Goal: Task Accomplishment & Management: Complete application form

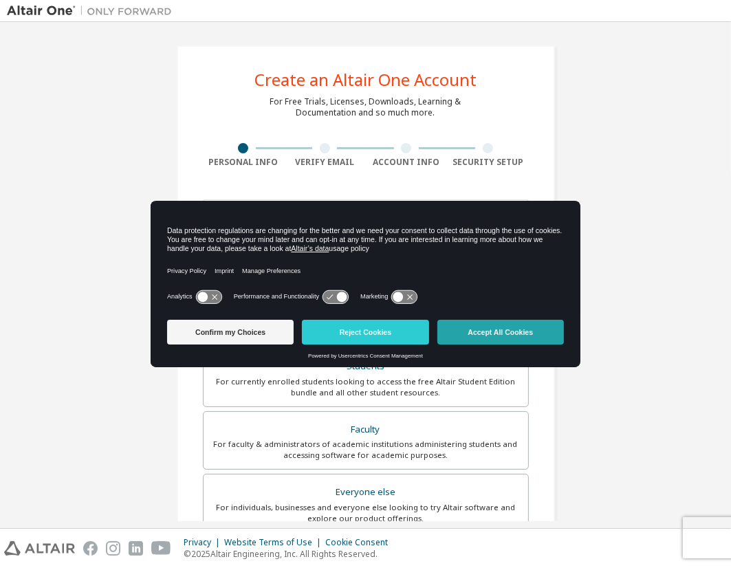
click at [522, 328] on button "Accept All Cookies" at bounding box center [500, 332] width 126 height 25
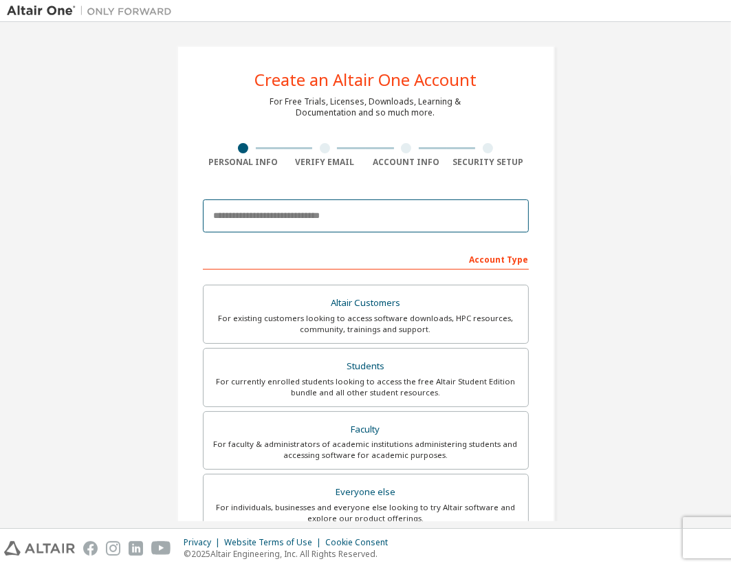
click at [318, 217] on input "email" at bounding box center [366, 215] width 326 height 33
type input "*"
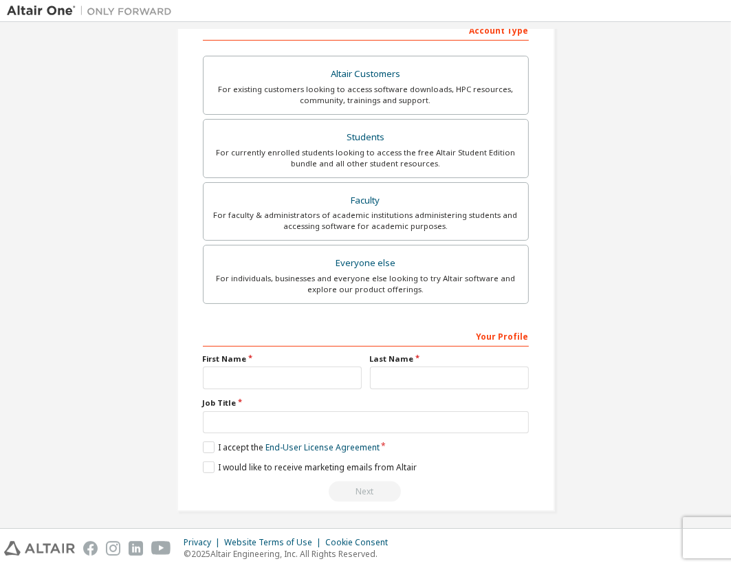
scroll to position [233, 0]
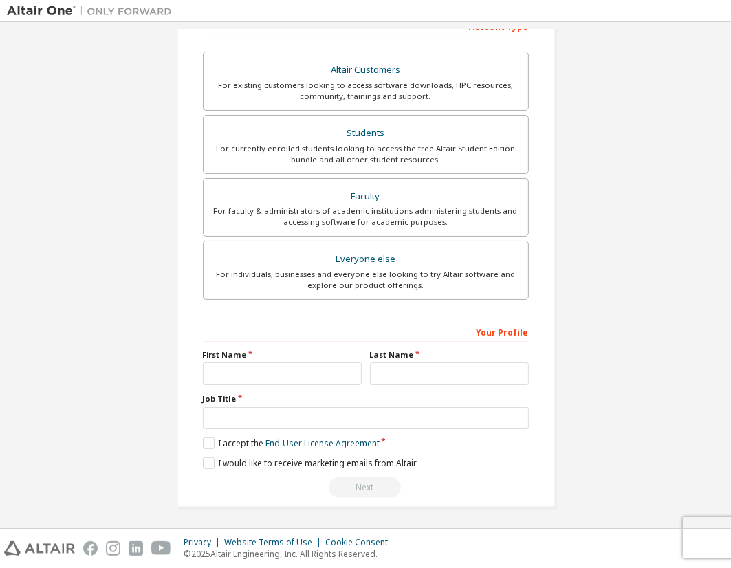
type input "**********"
click at [263, 377] on input "text" at bounding box center [282, 373] width 159 height 23
type input "*****"
click at [399, 368] on input "text" at bounding box center [449, 373] width 159 height 23
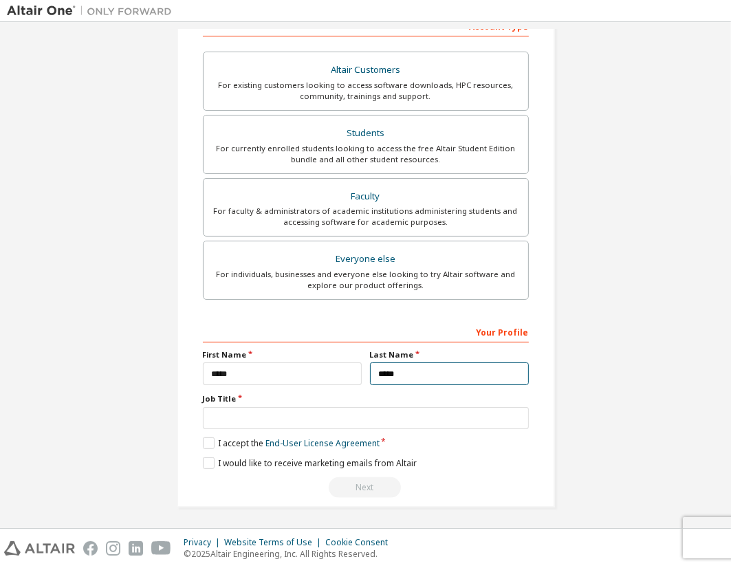
type input "*****"
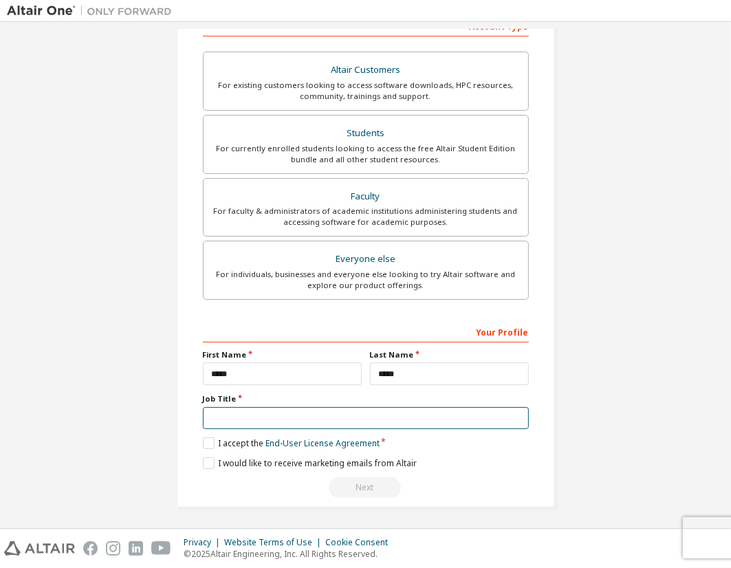
click at [272, 411] on input "text" at bounding box center [366, 418] width 326 height 23
type input "*******"
click at [203, 441] on label "I accept the End-User License Agreement" at bounding box center [291, 443] width 177 height 12
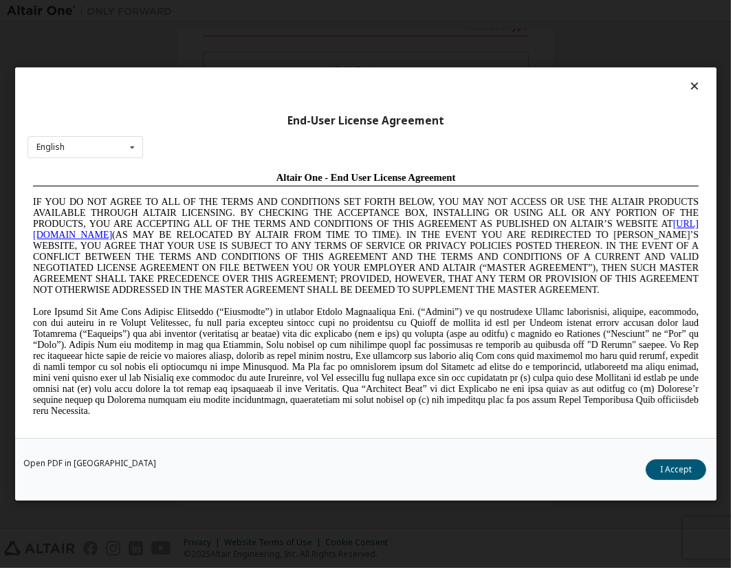
scroll to position [0, 0]
click at [658, 474] on button "I Accept" at bounding box center [675, 469] width 60 height 21
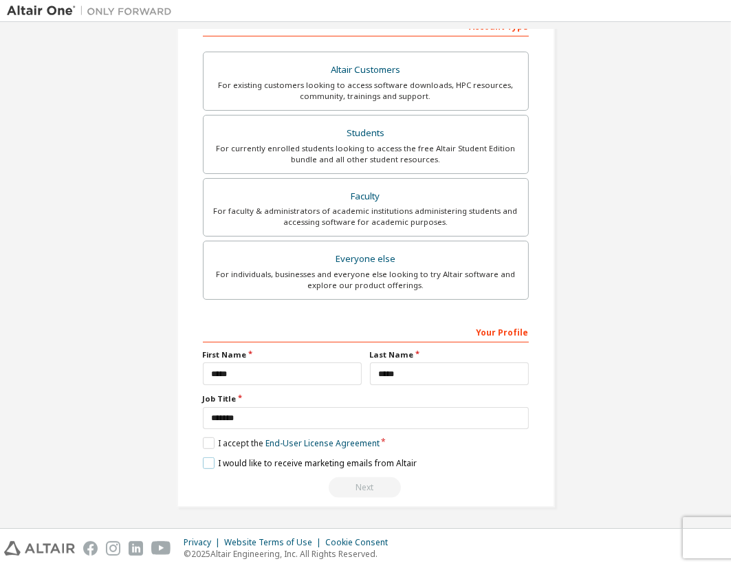
click at [214, 458] on label "I would like to receive marketing emails from Altair" at bounding box center [310, 463] width 214 height 12
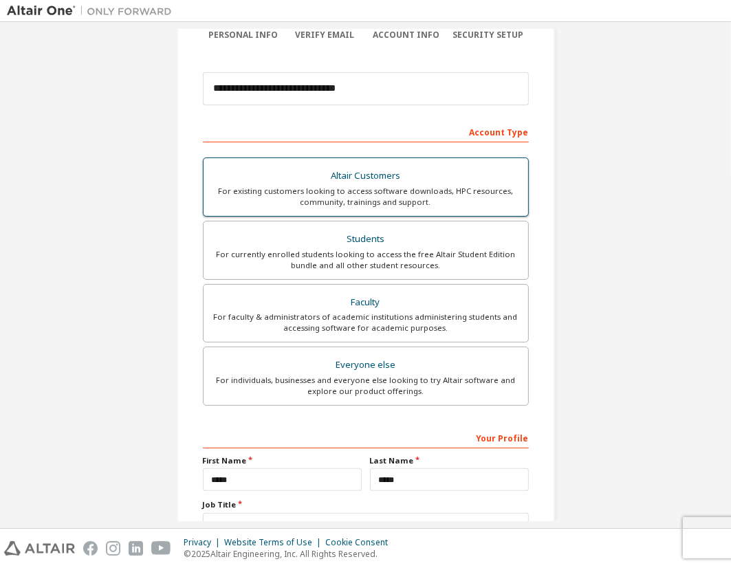
scroll to position [137, 0]
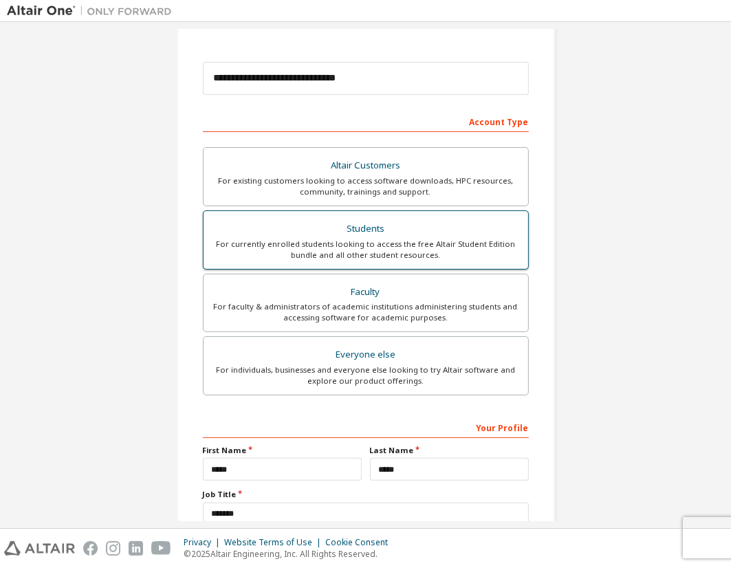
click at [370, 227] on div "Students" at bounding box center [366, 228] width 308 height 19
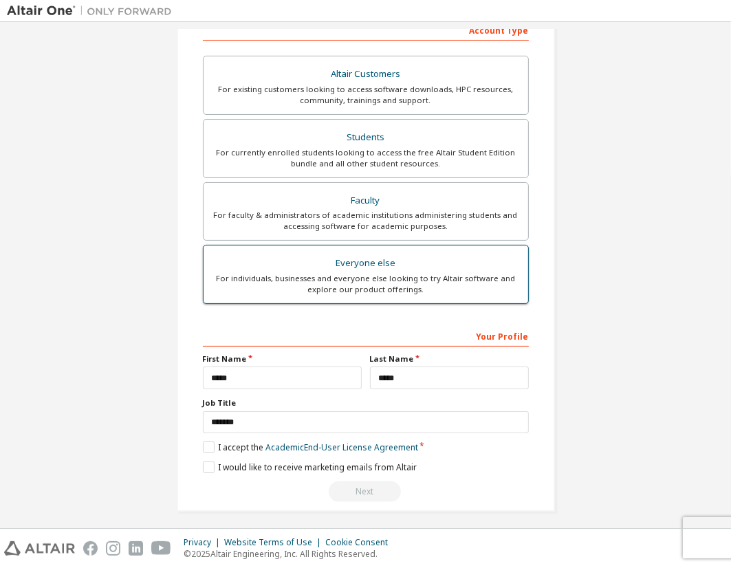
scroll to position [233, 0]
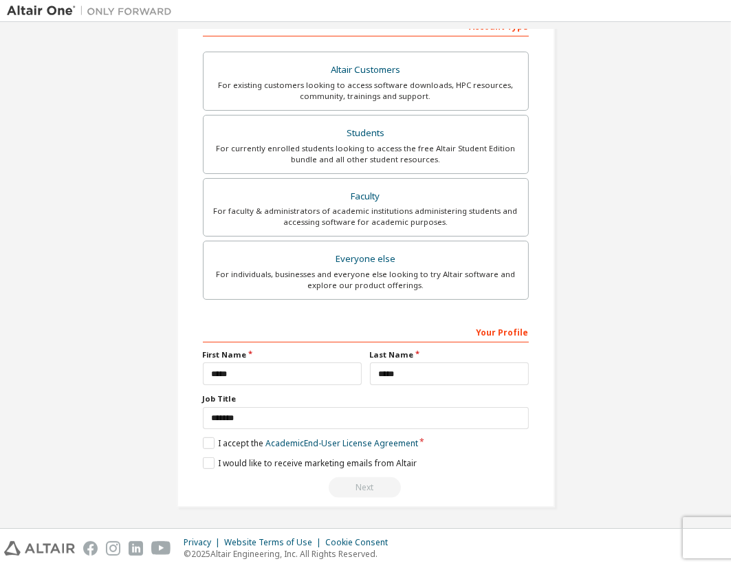
click at [379, 323] on div "Your Profile" at bounding box center [366, 331] width 326 height 22
click at [203, 443] on label "I accept the Academic End-User License Agreement" at bounding box center [310, 443] width 215 height 12
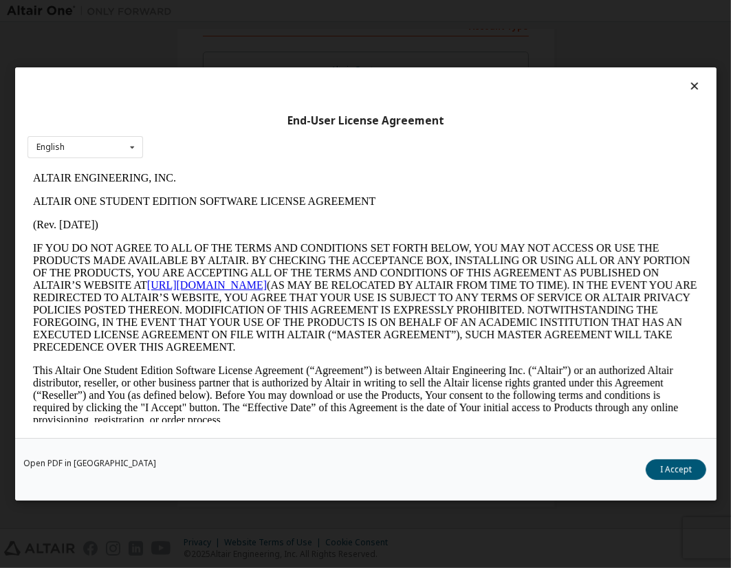
scroll to position [0, 0]
click at [668, 466] on button "I Accept" at bounding box center [675, 469] width 60 height 21
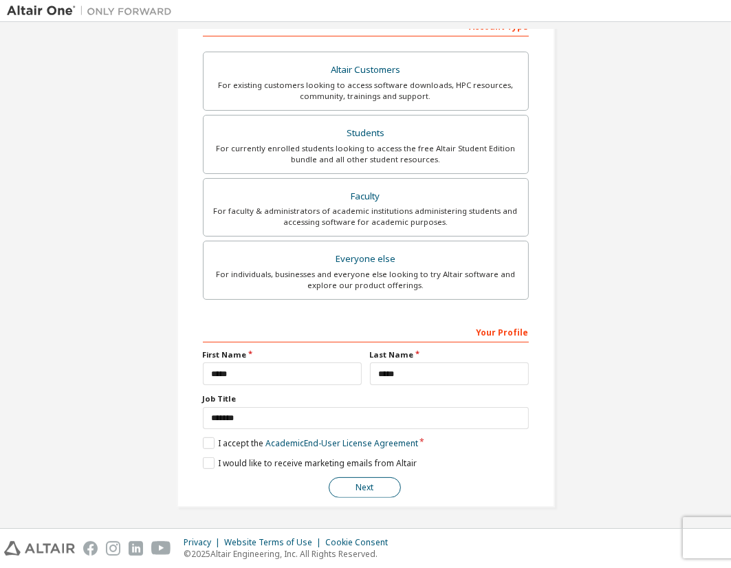
click at [375, 485] on button "Next" at bounding box center [365, 487] width 72 height 21
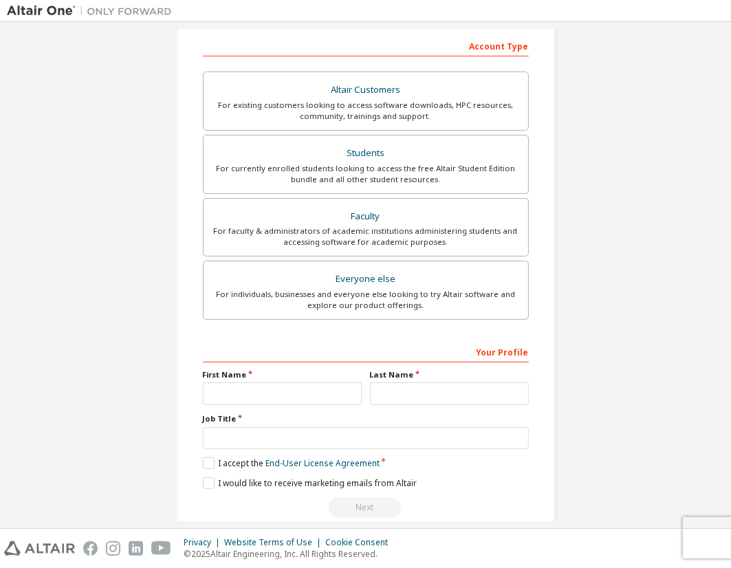
scroll to position [233, 0]
